Goal: Find specific page/section: Find specific page/section

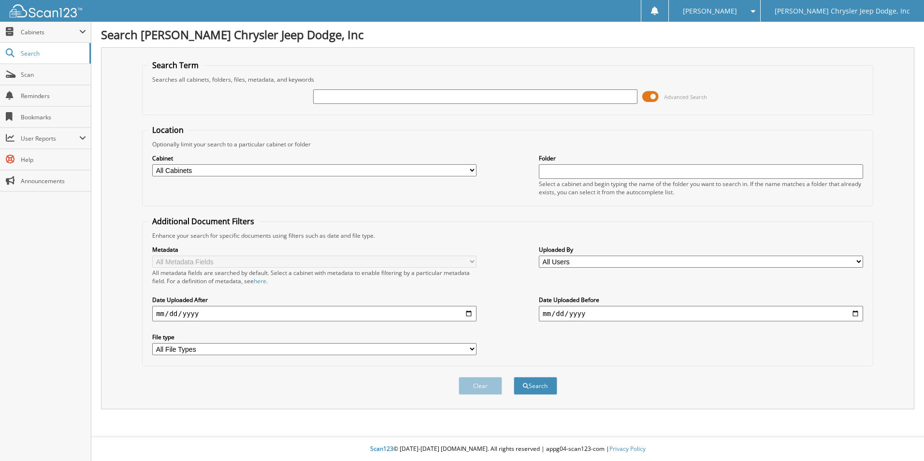
click at [332, 94] on input "text" at bounding box center [475, 96] width 324 height 14
type input "82770"
click at [514, 377] on button "Search" at bounding box center [535, 386] width 43 height 18
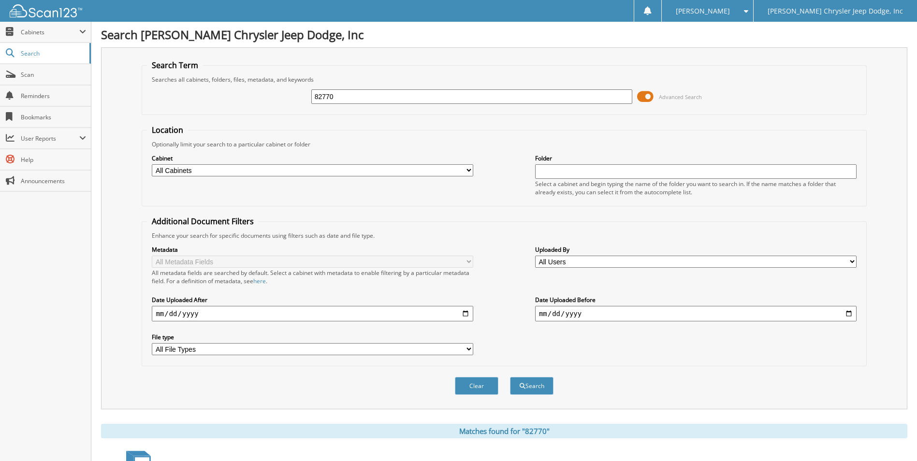
click at [648, 96] on span at bounding box center [645, 96] width 16 height 14
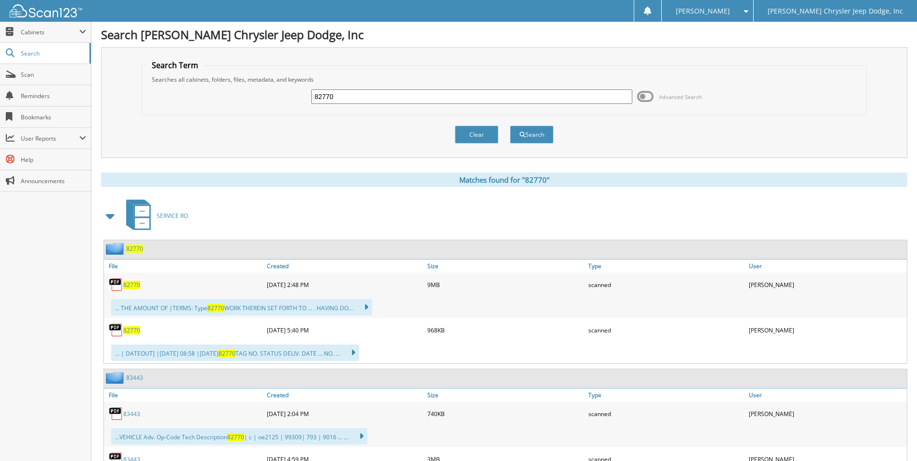
click at [135, 285] on span "82770" at bounding box center [131, 285] width 17 height 8
